Goal: Find specific page/section: Find specific page/section

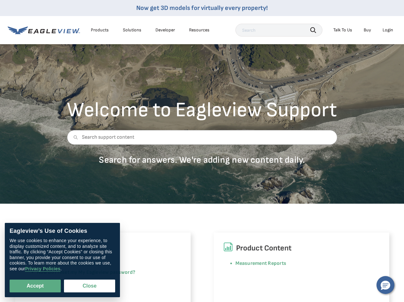
click at [202, 151] on div at bounding box center [202, 142] width 270 height 24
click at [100, 30] on div "Products" at bounding box center [100, 30] width 18 height 6
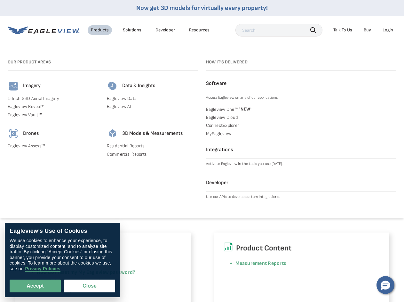
click at [132, 30] on div "Solutions" at bounding box center [132, 30] width 19 height 6
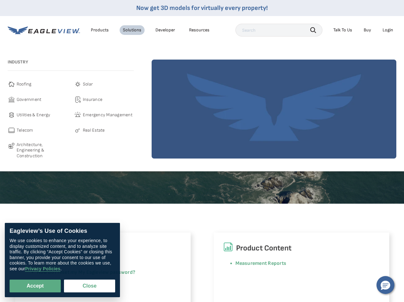
click at [199, 30] on div "Resources" at bounding box center [199, 30] width 20 height 6
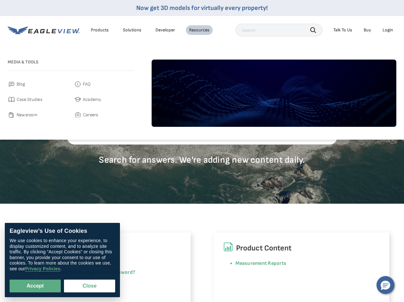
click at [313, 30] on icon "button" at bounding box center [313, 30] width 6 height 6
click at [343, 30] on div "Talk To Us" at bounding box center [342, 30] width 19 height 6
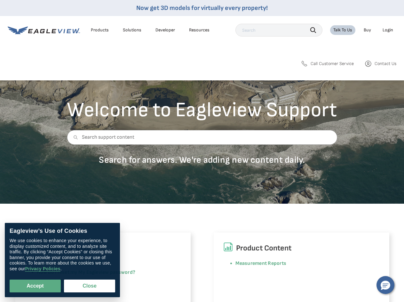
click at [388, 30] on div "Login" at bounding box center [388, 30] width 11 height 6
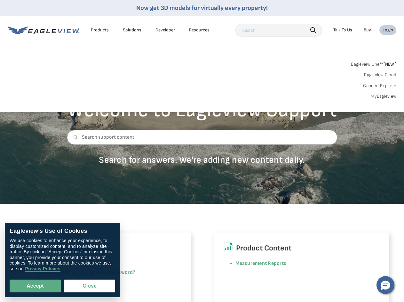
click at [74, 137] on icon at bounding box center [75, 137] width 4 height 4
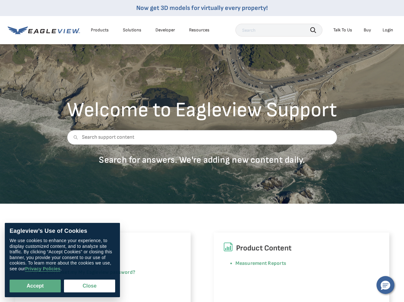
click at [35, 286] on button "Accept" at bounding box center [35, 285] width 51 height 13
checkbox input "true"
